Goal: Transaction & Acquisition: Purchase product/service

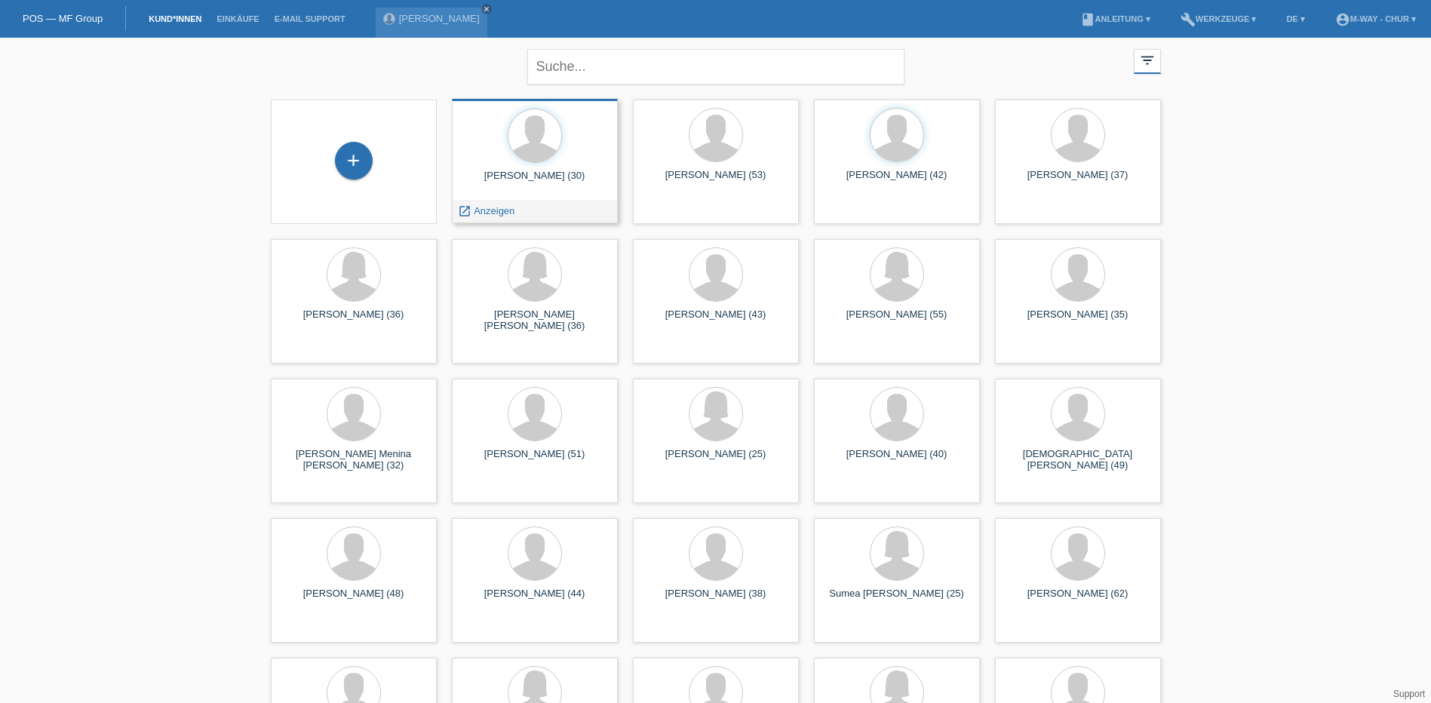
click at [527, 180] on div "Dieter De Rocker (30)" at bounding box center [535, 182] width 142 height 24
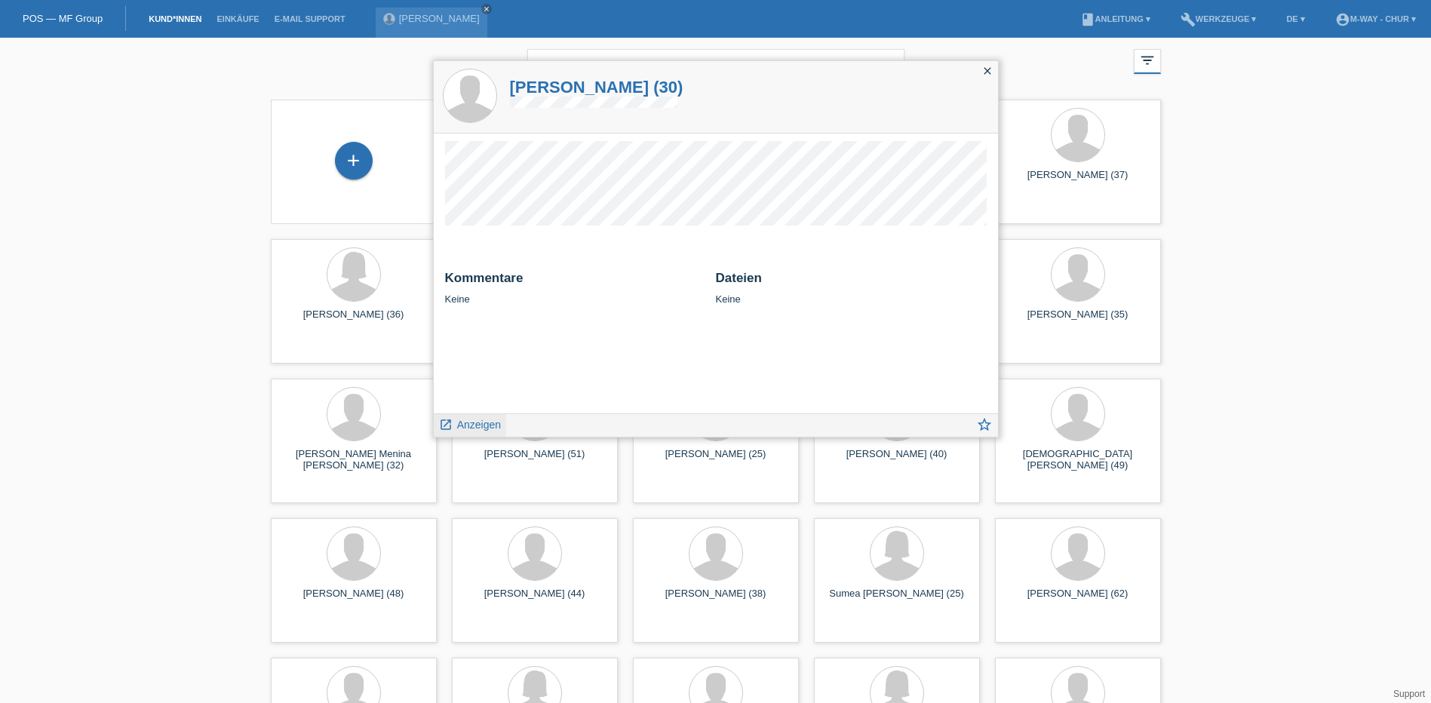
click at [489, 421] on span "Anzeigen" at bounding box center [479, 425] width 44 height 12
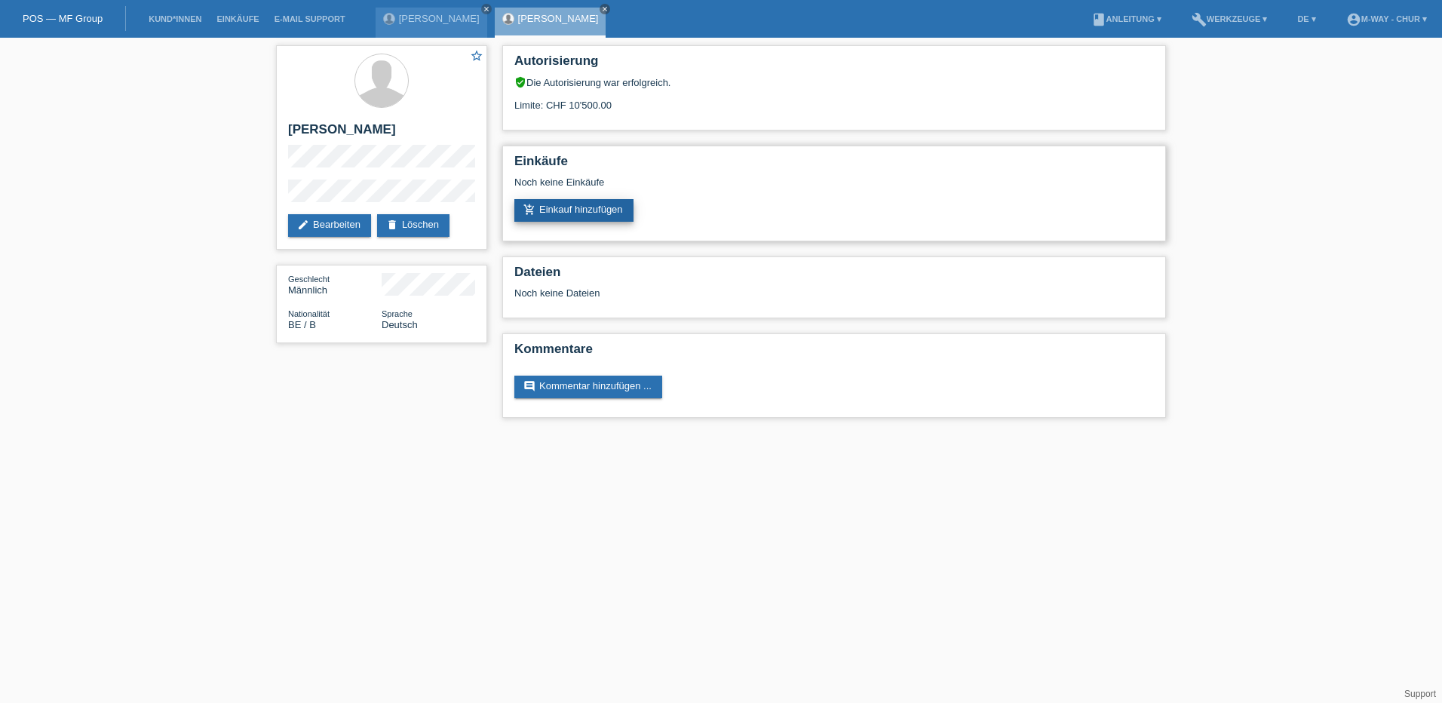
click at [605, 210] on link "add_shopping_cart Einkauf hinzufügen" at bounding box center [573, 210] width 119 height 23
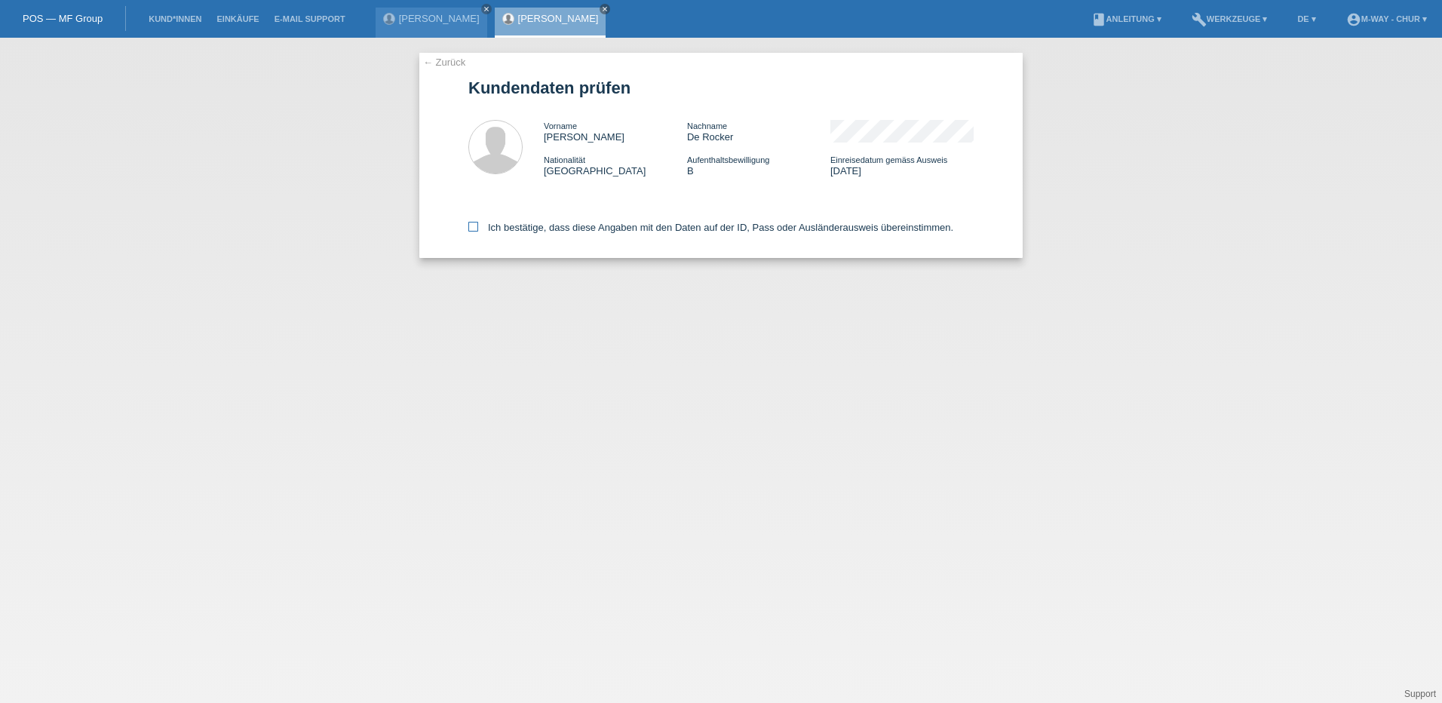
click at [471, 225] on icon at bounding box center [473, 227] width 10 height 10
click at [471, 225] on input "Ich bestätige, dass diese Angaben mit den Daten auf der ID, Pass oder Ausländer…" at bounding box center [473, 227] width 10 height 10
checkbox input "true"
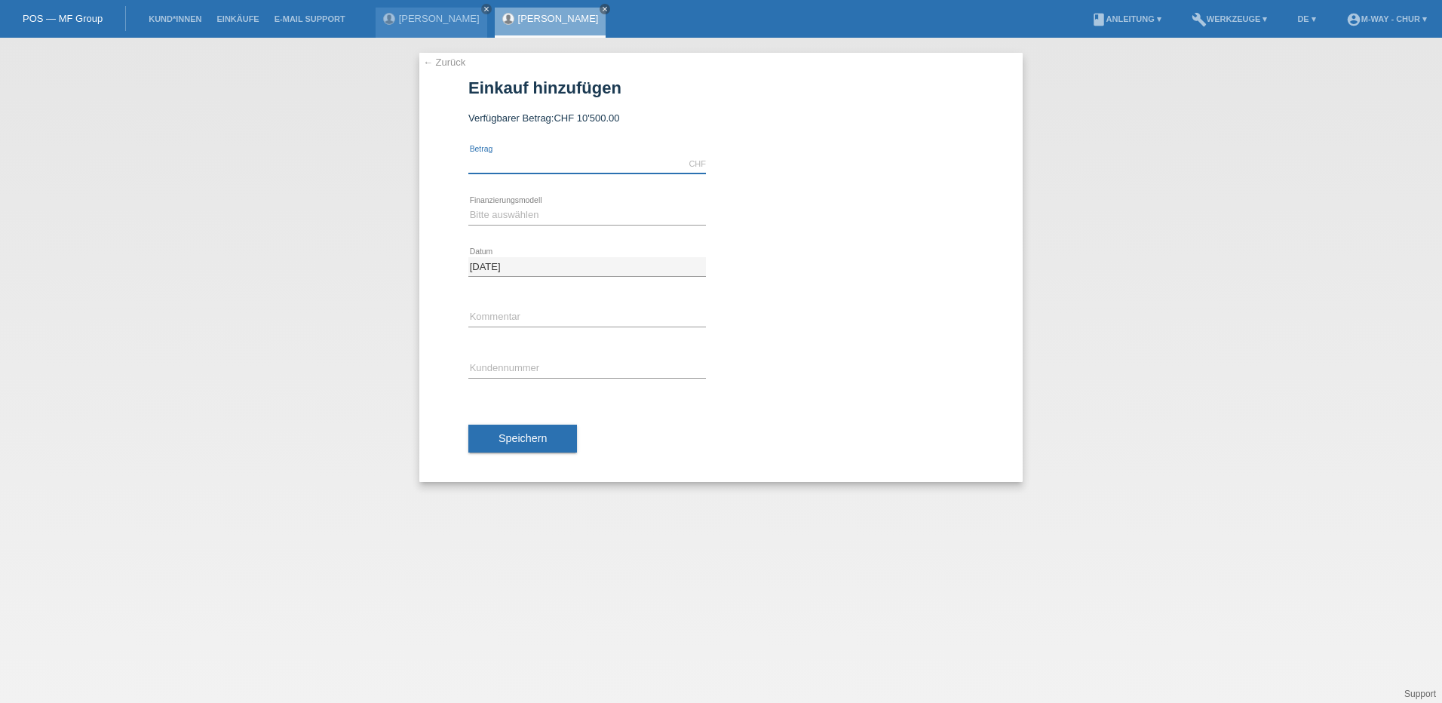
click at [511, 164] on input "text" at bounding box center [587, 164] width 238 height 19
type input "3749.15"
click at [532, 213] on select "Bitte auswählen Fixe Raten Kauf auf Rechnung mit Teilzahlungsoption" at bounding box center [587, 215] width 238 height 18
select select "77"
click at [468, 206] on select "Bitte auswählen Fixe Raten Kauf auf Rechnung mit Teilzahlungsoption" at bounding box center [587, 215] width 238 height 18
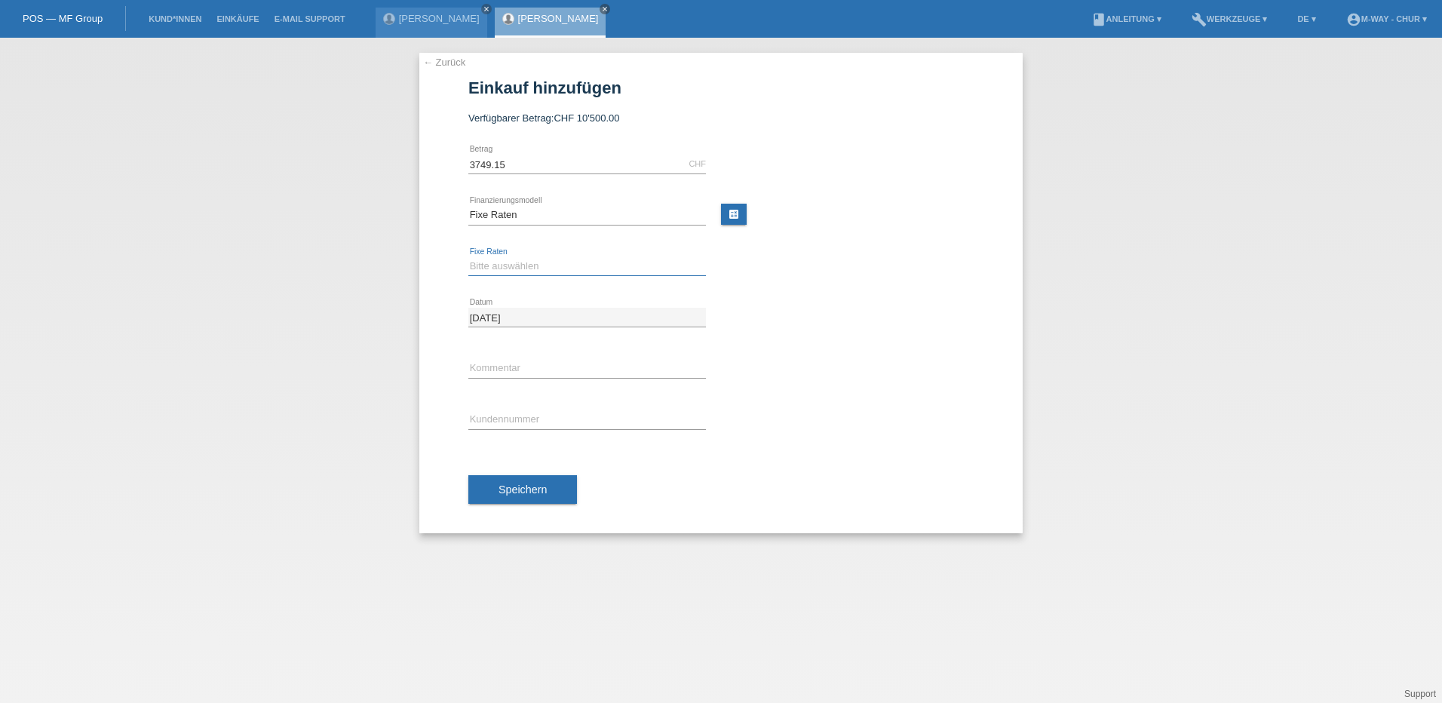
click at [495, 269] on select "Bitte auswählen 4 Raten 5 Raten 6 Raten 7 Raten 8 Raten 9 Raten 10 Raten 11 Rat…" at bounding box center [587, 266] width 238 height 18
select select "202"
click at [468, 257] on select "Bitte auswählen 4 Raten 5 Raten 6 Raten 7 Raten 8 Raten 9 Raten 10 Raten 11 Rat…" at bounding box center [587, 266] width 238 height 18
click at [502, 372] on input "text" at bounding box center [587, 368] width 238 height 19
type input "Beleg30864"
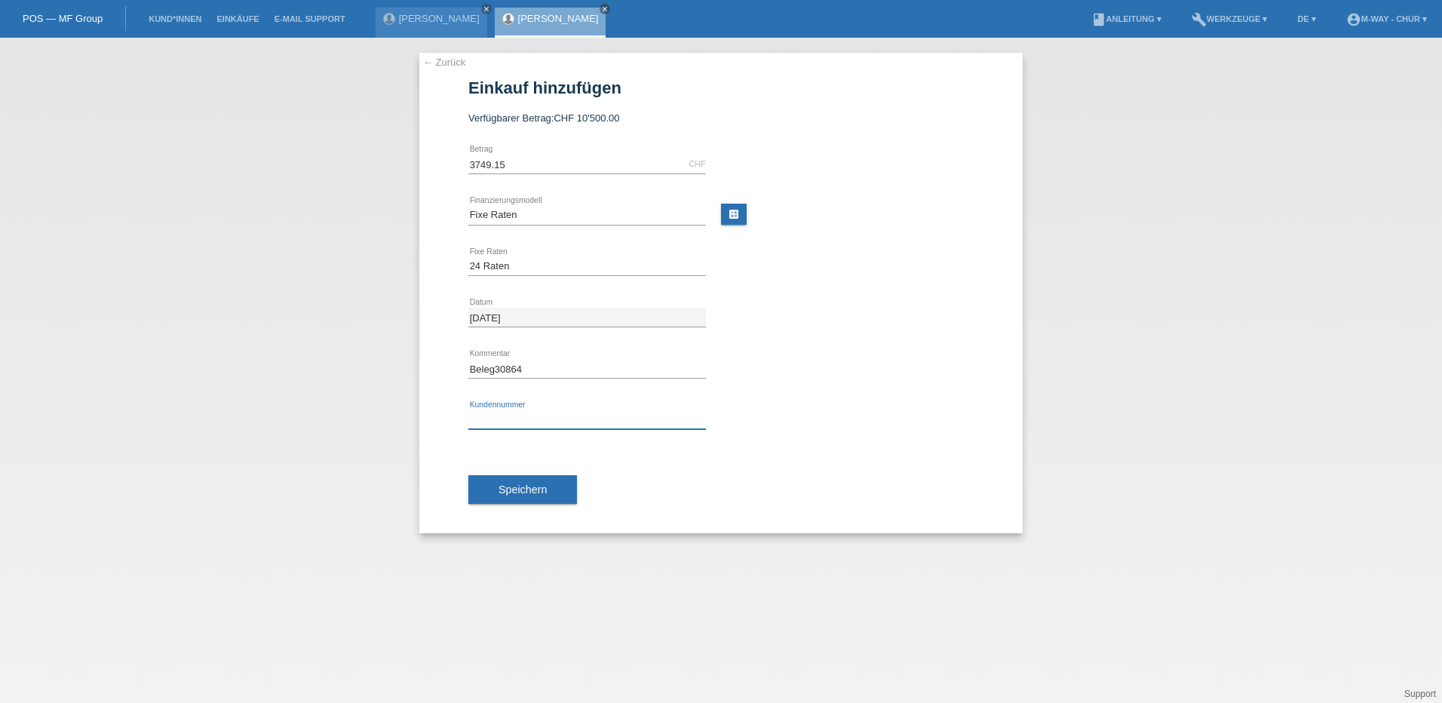
click at [513, 421] on input "text" at bounding box center [587, 419] width 238 height 19
type input "K173102"
click at [524, 491] on span "Speichern" at bounding box center [523, 490] width 48 height 12
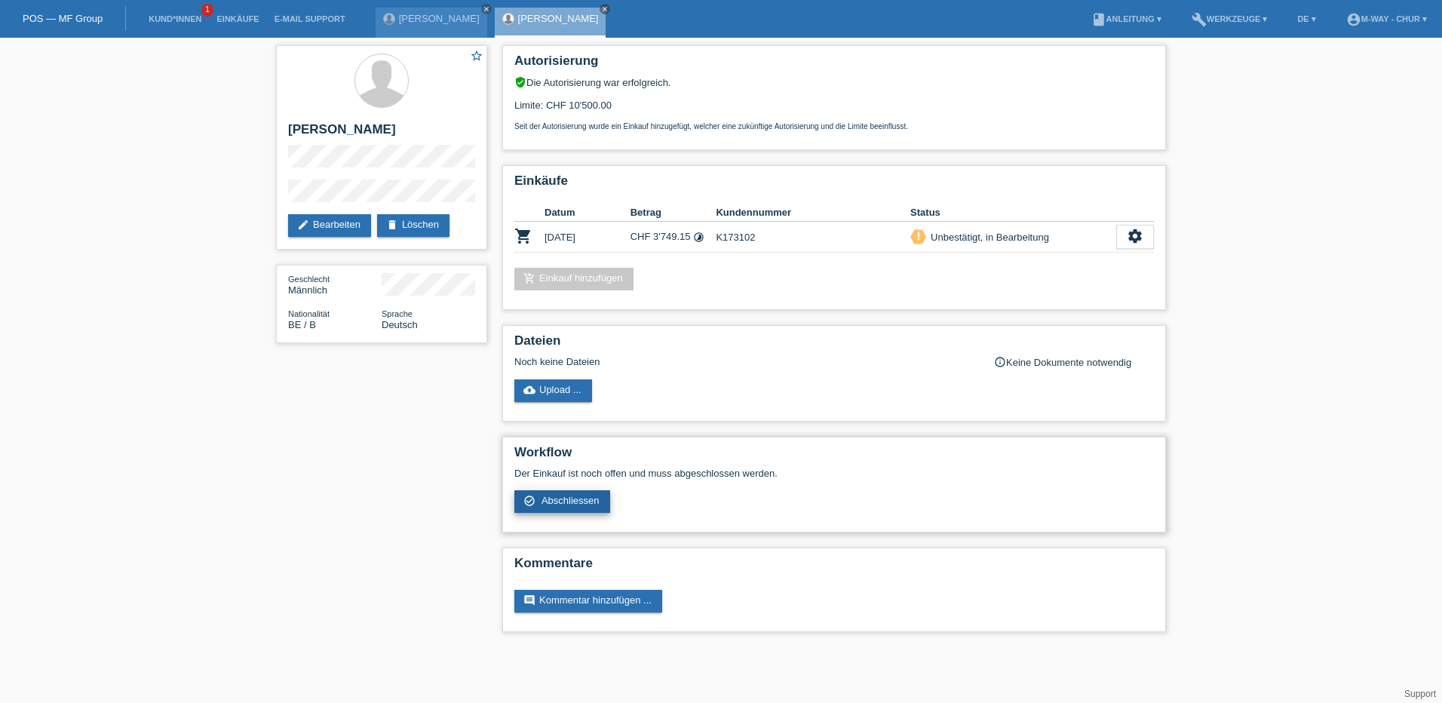
click at [575, 499] on span "Abschliessen" at bounding box center [571, 500] width 58 height 11
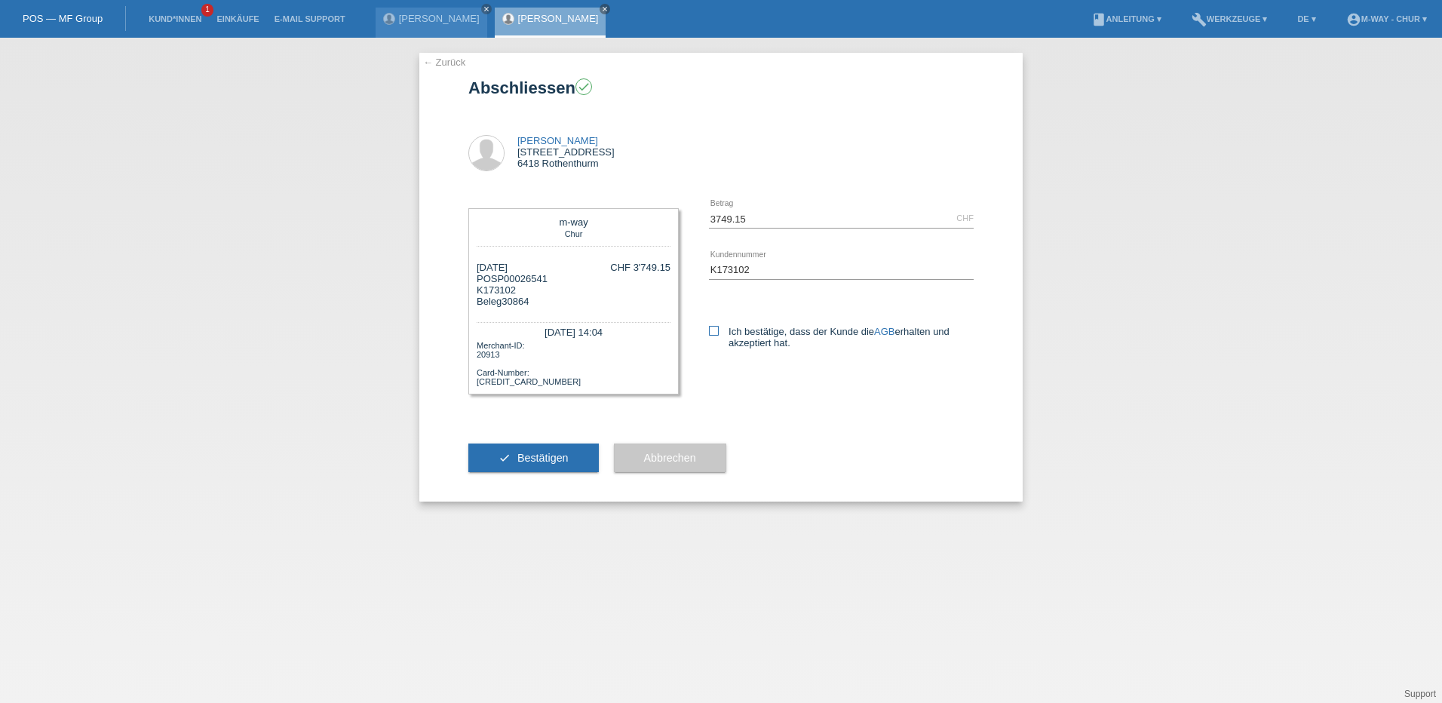
click at [717, 328] on icon at bounding box center [714, 331] width 10 height 10
click at [717, 328] on input "Ich bestätige, dass der Kunde die AGB erhalten und akzeptiert hat." at bounding box center [714, 331] width 10 height 10
checkbox input "true"
click at [545, 458] on span "Bestätigen" at bounding box center [543, 458] width 51 height 12
